Goal: Find specific page/section: Find specific page/section

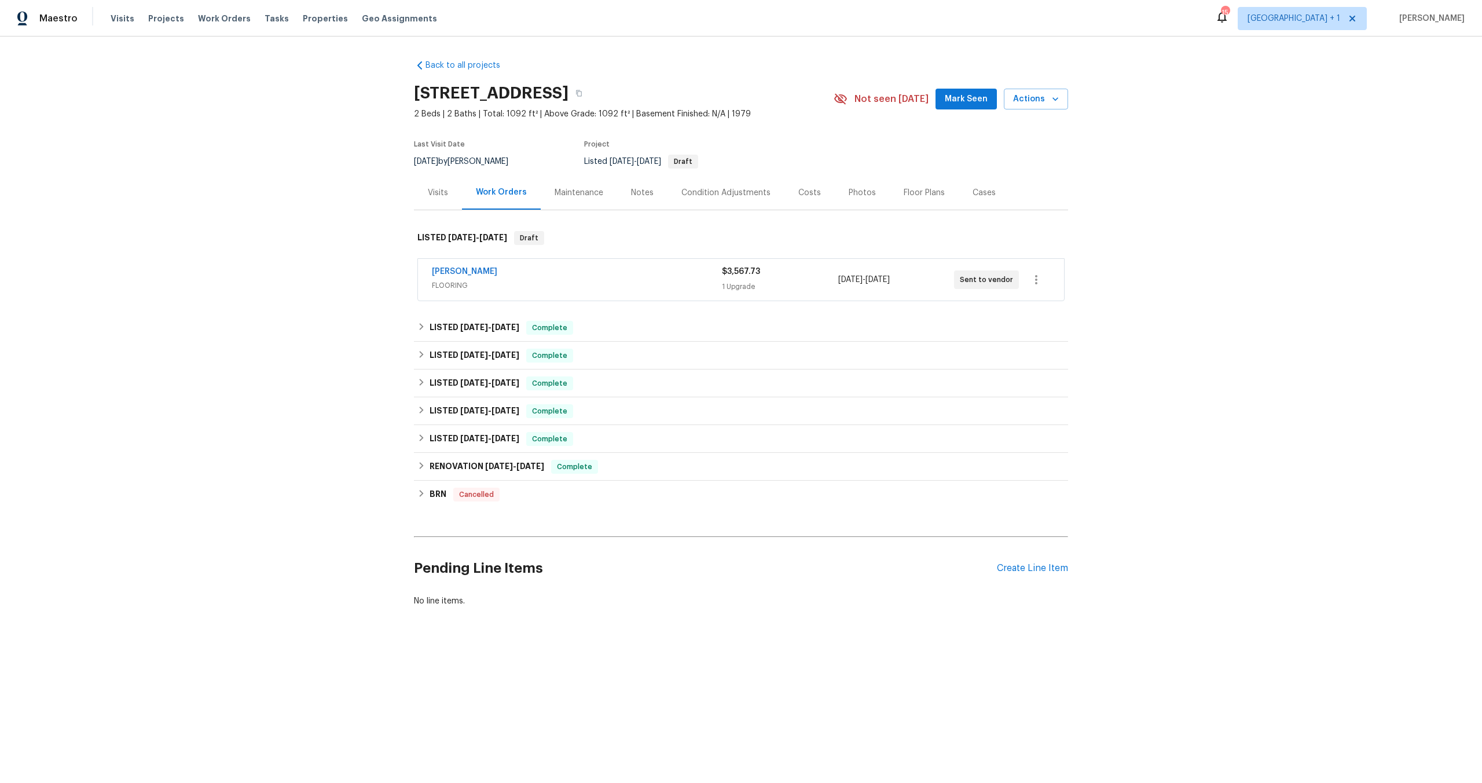
click at [173, 144] on div "Back to all projects [STREET_ADDRESS] 2 Beds | 2 Baths | Total: 1092 ft² | Abov…" at bounding box center [741, 360] width 1482 height 649
click at [199, 199] on div "Back to all projects [STREET_ADDRESS] 2 Beds | 2 Baths | Total: 1092 ft² | Abov…" at bounding box center [741, 360] width 1482 height 649
click at [221, 157] on div "Back to all projects [STREET_ADDRESS] 2 Beds | 2 Baths | Total: 1092 ft² | Abov…" at bounding box center [741, 360] width 1482 height 649
click at [317, 235] on div "Back to all projects [STREET_ADDRESS] 2 Beds | 2 Baths | Total: 1092 ft² | Abov…" at bounding box center [741, 360] width 1482 height 649
click at [189, 338] on div "Back to all projects [STREET_ADDRESS] 2 Beds | 2 Baths | Total: 1092 ft² | Abov…" at bounding box center [741, 360] width 1482 height 649
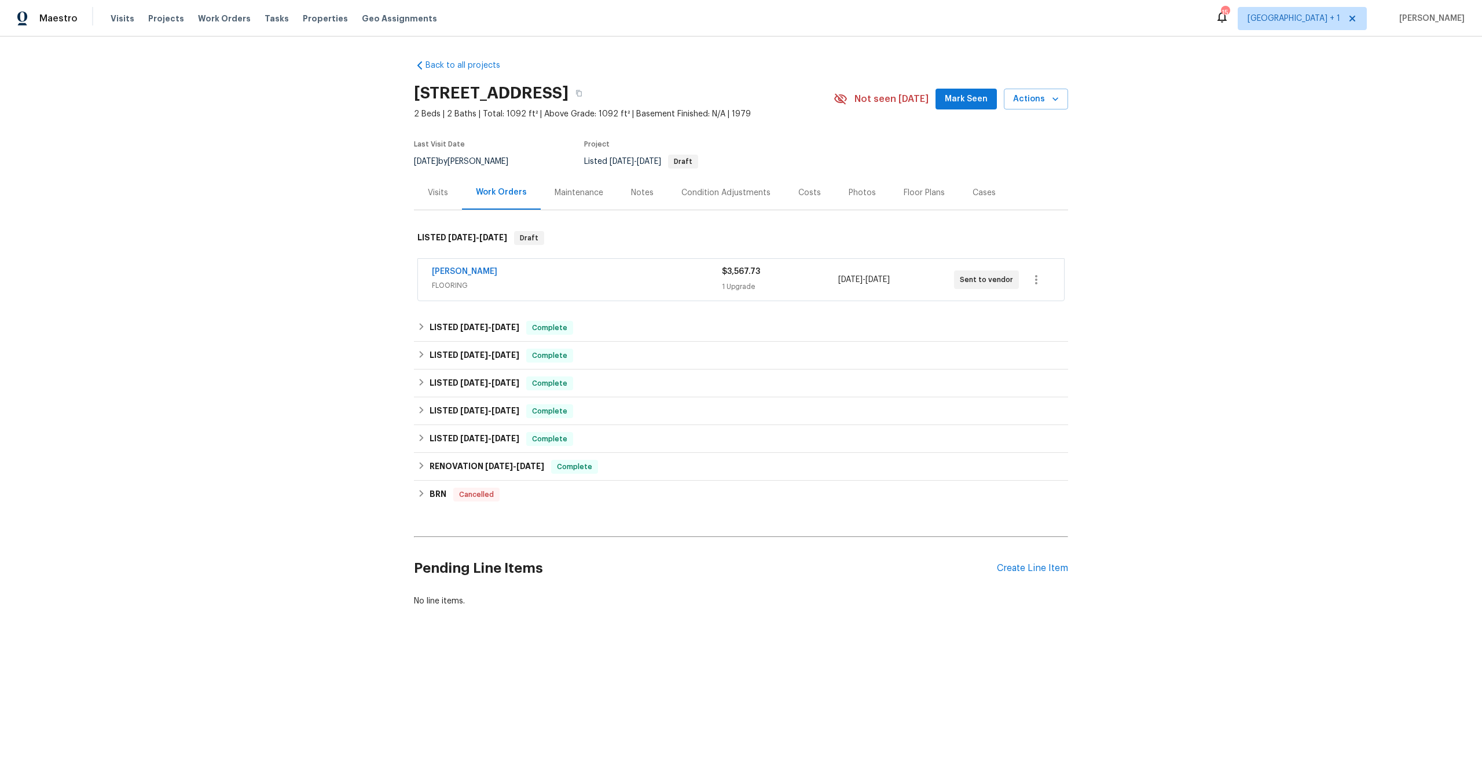
click at [235, 219] on div "Back to all projects [STREET_ADDRESS] 2 Beds | 2 Baths | Total: 1092 ft² | Abov…" at bounding box center [741, 360] width 1482 height 649
